Goal: Transaction & Acquisition: Purchase product/service

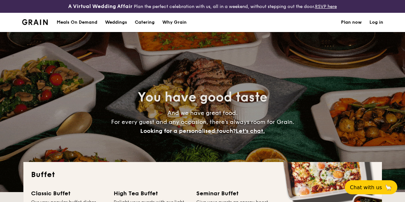
select select
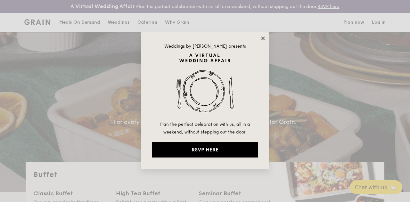
click at [264, 36] on icon at bounding box center [263, 39] width 6 height 6
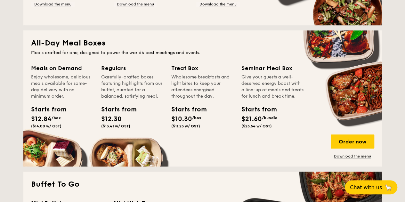
scroll to position [256, 0]
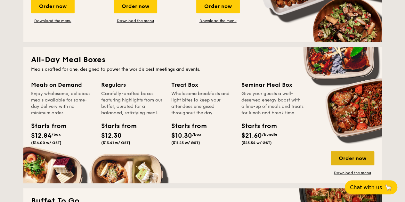
click at [344, 164] on div "Order now" at bounding box center [352, 158] width 44 height 14
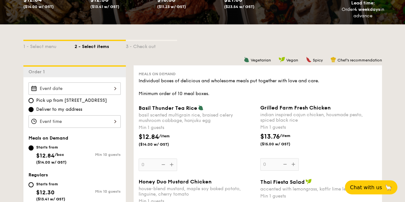
scroll to position [224, 0]
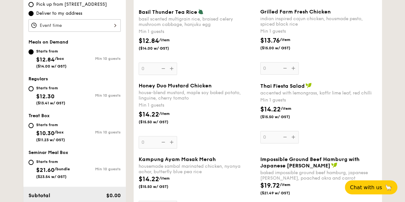
click at [30, 127] on div "Starts from $10.30 /box ($11.23 w/ GST)" at bounding box center [51, 131] width 46 height 21
click at [30, 127] on input "Starts from $10.30 /box ($11.23 w/ GST) Min 10 guests" at bounding box center [30, 125] width 5 height 5
radio input "true"
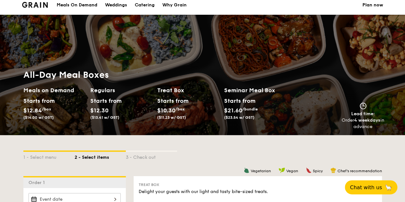
scroll to position [0, 0]
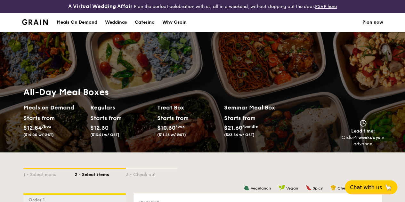
click at [36, 25] on img at bounding box center [35, 22] width 26 height 6
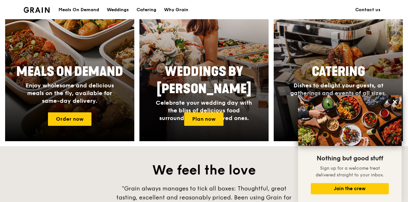
scroll to position [320, 0]
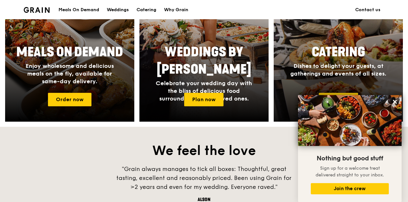
click at [298, 71] on span "Dishes to delight your guests, at gatherings and events of all sizes." at bounding box center [338, 69] width 96 height 15
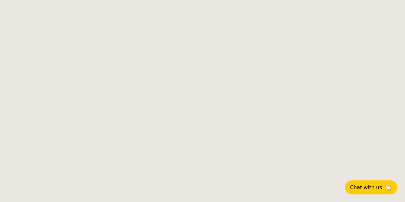
select select
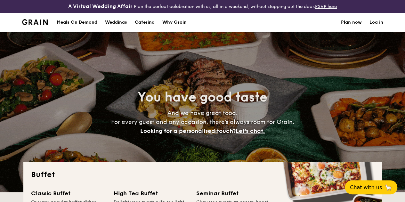
scroll to position [96, 0]
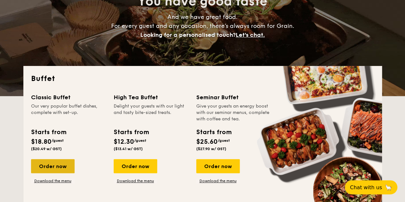
click at [57, 173] on div "Order now" at bounding box center [53, 166] width 44 height 14
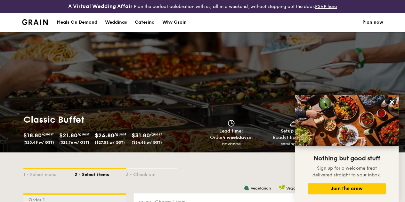
click at [150, 28] on div "Catering" at bounding box center [145, 22] width 20 height 19
select select
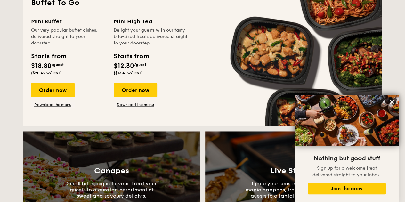
scroll to position [448, 0]
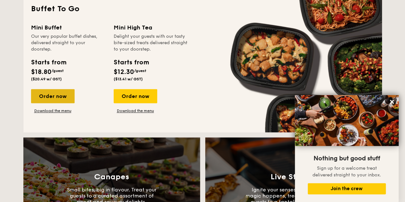
click at [59, 97] on div "Order now" at bounding box center [53, 96] width 44 height 14
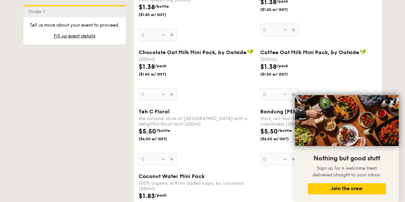
scroll to position [1088, 0]
